Goal: Find specific page/section: Find specific page/section

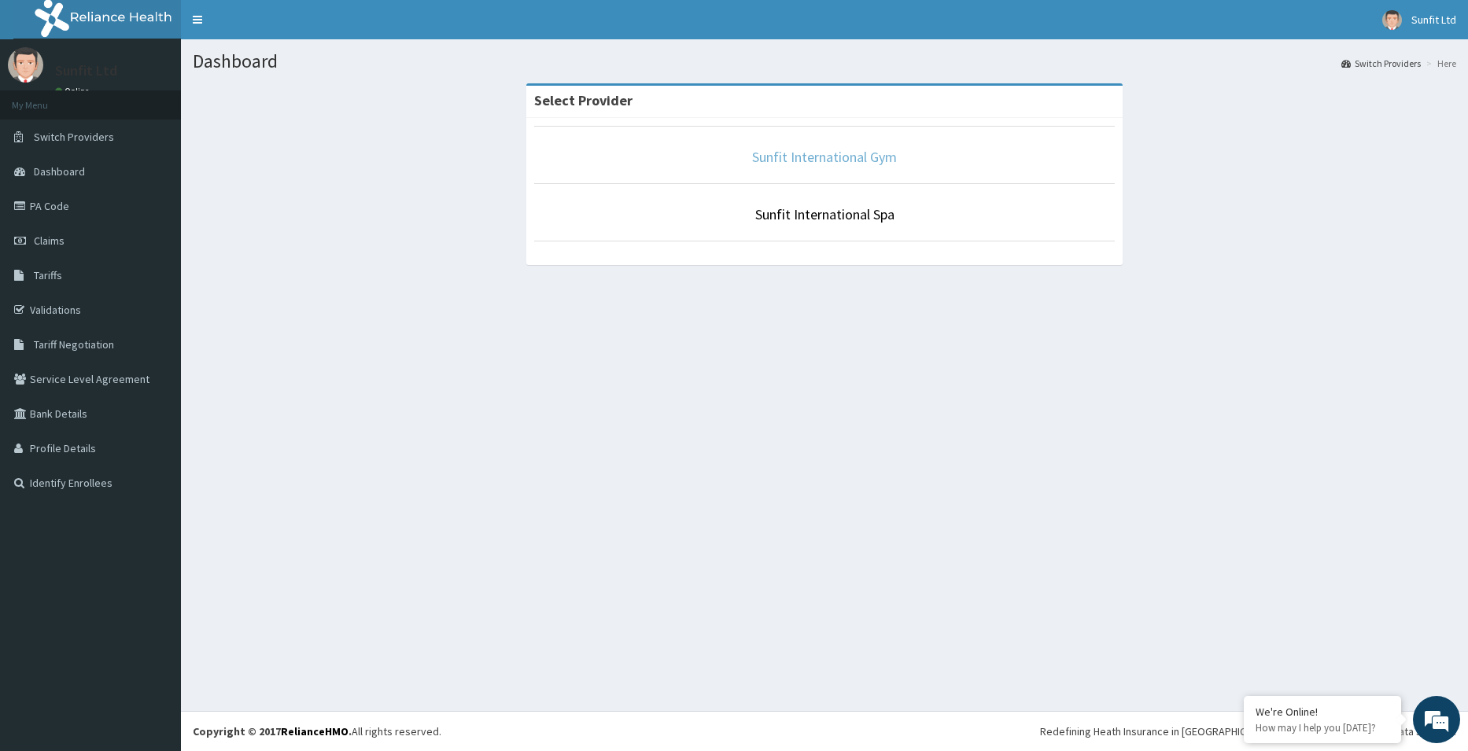
click at [853, 159] on link "Sunfit International Gym" at bounding box center [824, 157] width 145 height 18
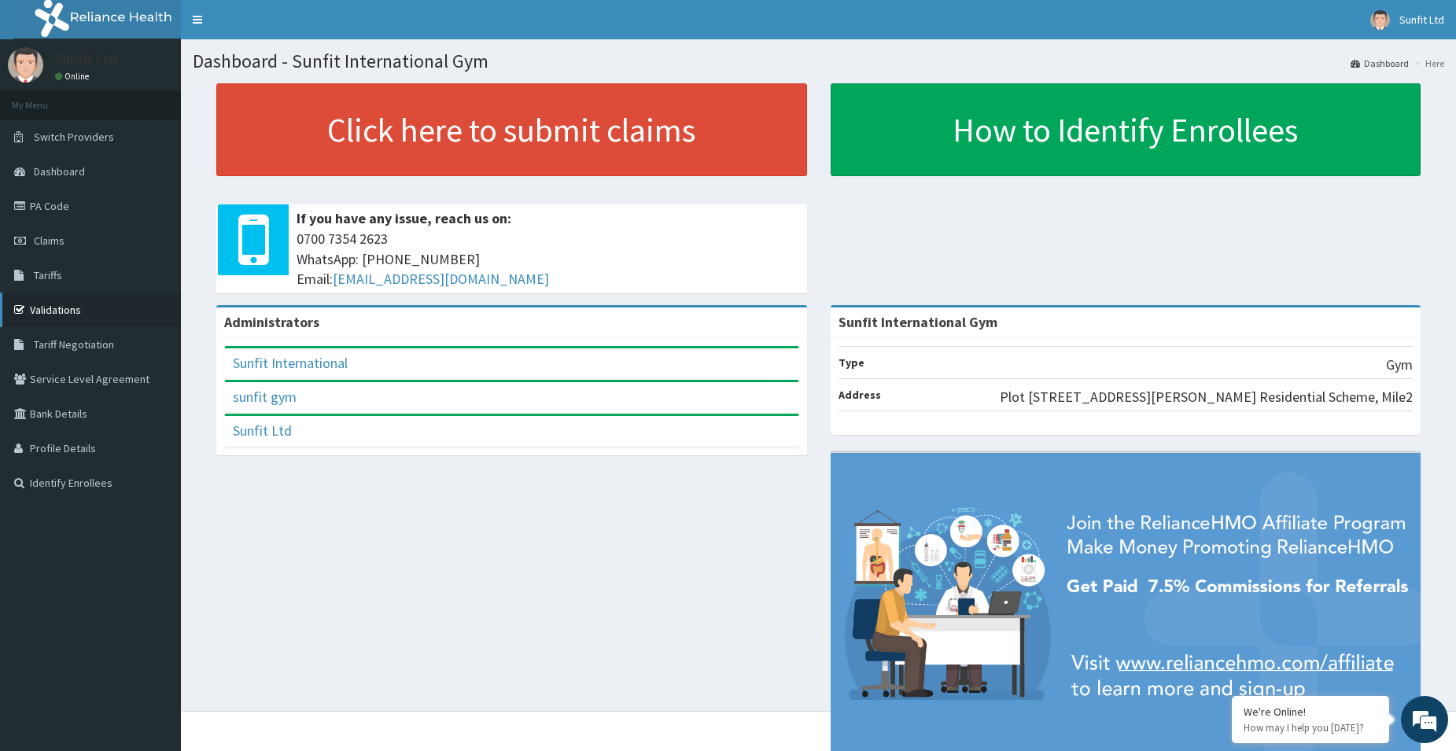
click at [64, 315] on link "Validations" at bounding box center [90, 310] width 181 height 35
